Goal: Navigation & Orientation: Find specific page/section

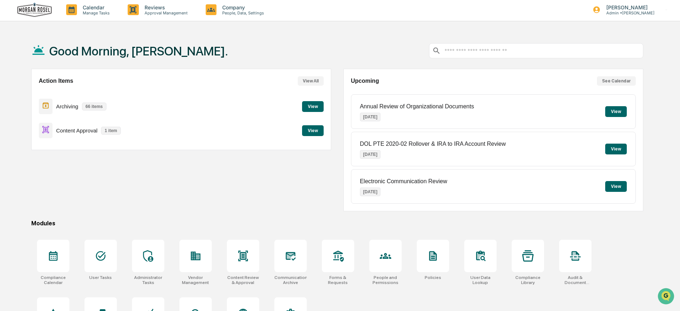
scroll to position [45, 0]
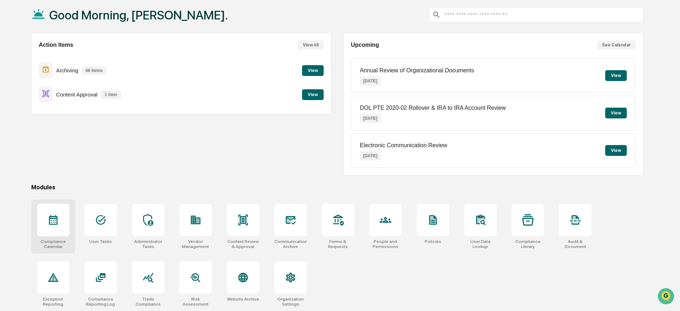
click at [58, 214] on icon at bounding box center [53, 220] width 12 height 12
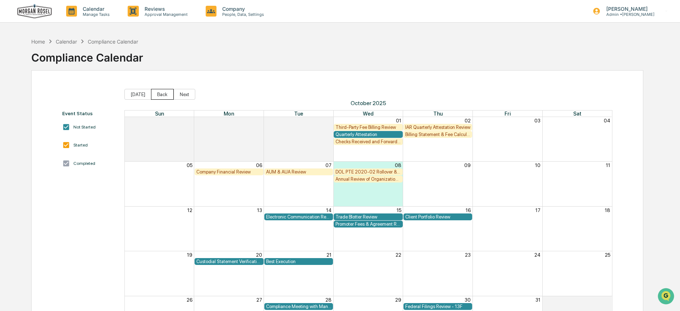
click at [152, 95] on button "Back" at bounding box center [162, 94] width 23 height 11
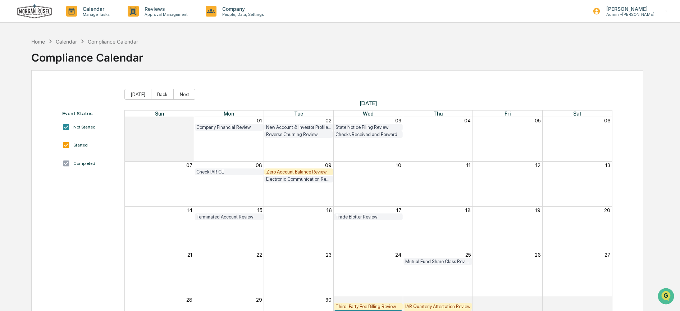
click at [152, 95] on button "Back" at bounding box center [162, 94] width 23 height 11
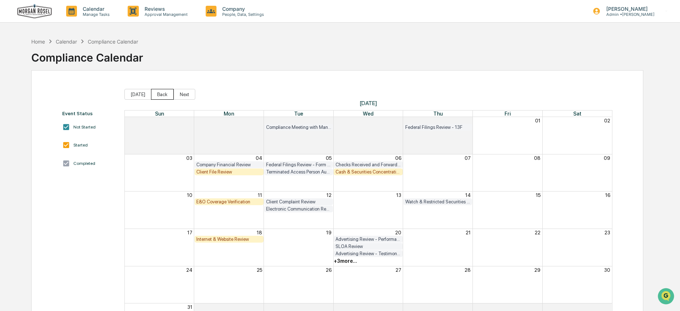
click at [153, 95] on button "Back" at bounding box center [162, 94] width 23 height 11
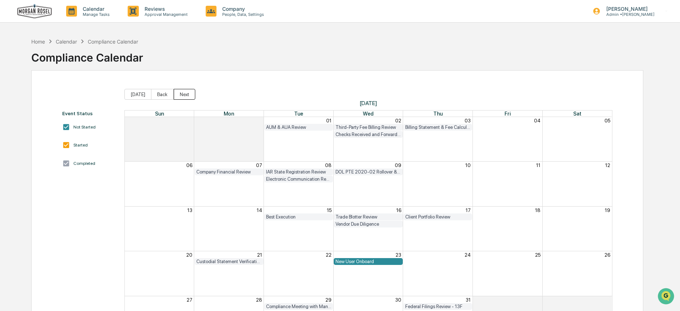
click at [176, 93] on button "Next" at bounding box center [185, 94] width 22 height 11
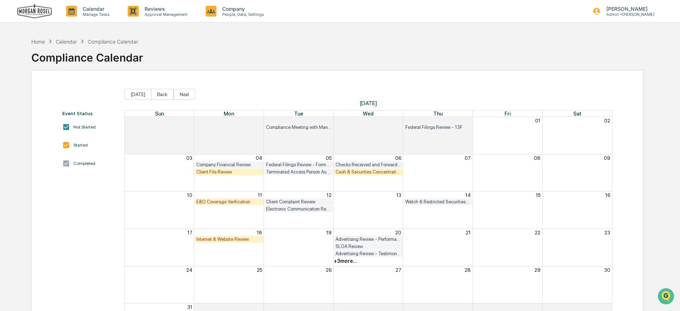
click at [176, 93] on button "Next" at bounding box center [185, 94] width 22 height 11
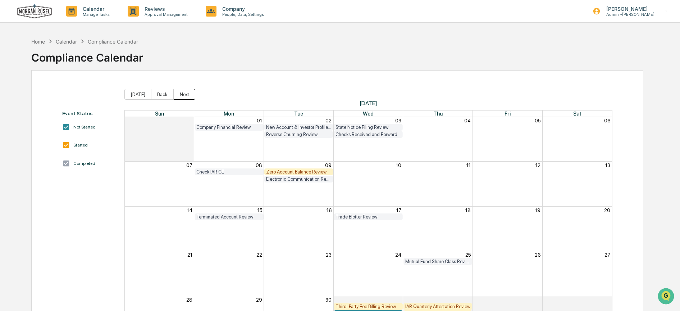
click at [178, 95] on button "Next" at bounding box center [185, 94] width 22 height 11
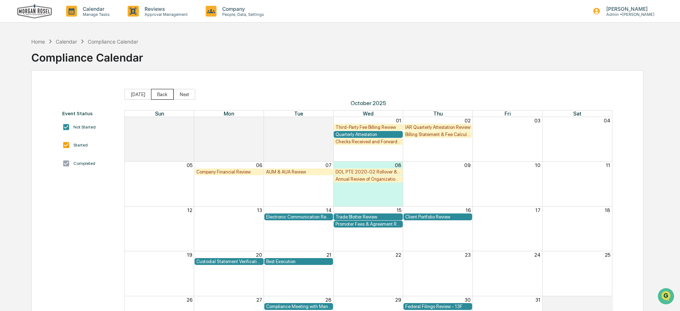
click at [158, 94] on button "Back" at bounding box center [162, 94] width 23 height 11
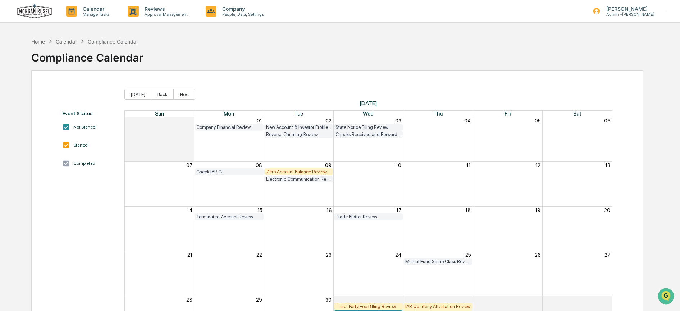
click at [158, 94] on button "Back" at bounding box center [162, 94] width 23 height 11
